Goal: Navigation & Orientation: Find specific page/section

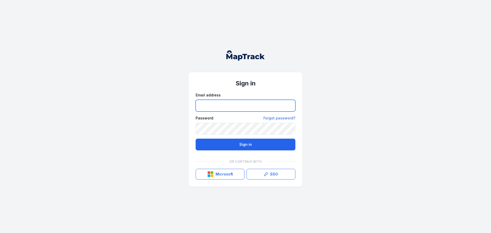
click at [211, 108] on input "email" at bounding box center [246, 106] width 100 height 12
type input "**********"
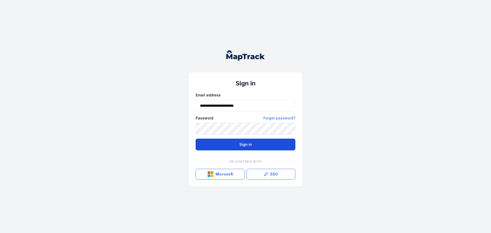
click at [222, 145] on button "Sign in" at bounding box center [246, 145] width 100 height 12
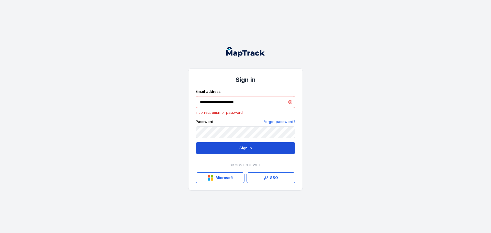
click at [237, 149] on button "Sign in" at bounding box center [246, 148] width 100 height 12
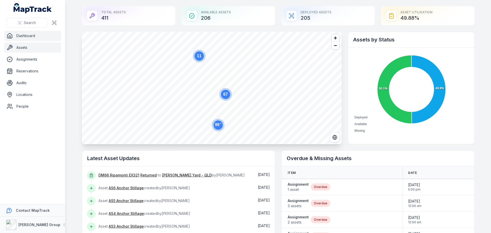
click at [21, 45] on link "Assets" at bounding box center [32, 47] width 57 height 10
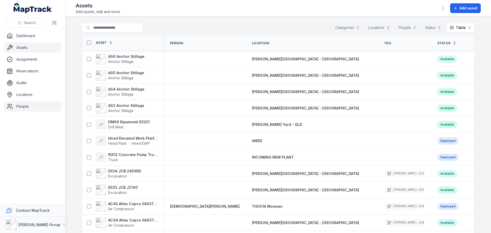
click at [18, 106] on link "People" at bounding box center [32, 106] width 57 height 10
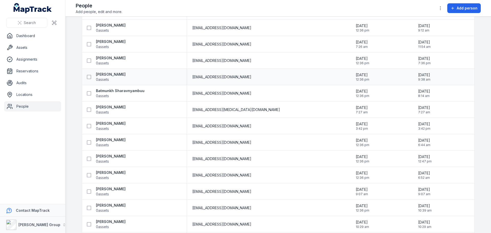
scroll to position [281, 0]
